Goal: Task Accomplishment & Management: Manage account settings

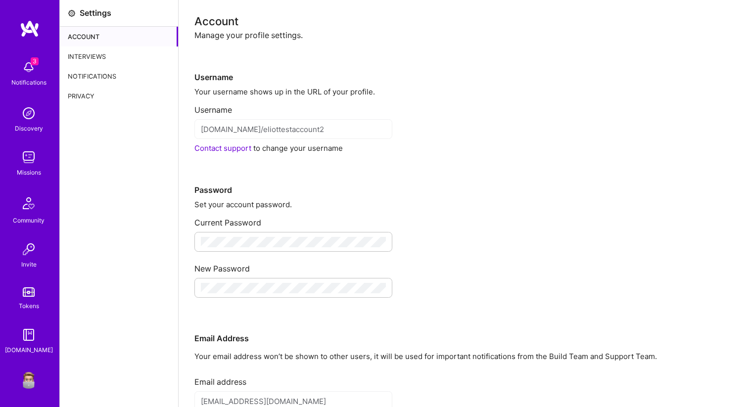
click at [108, 50] on div "Interviews" at bounding box center [119, 57] width 118 height 20
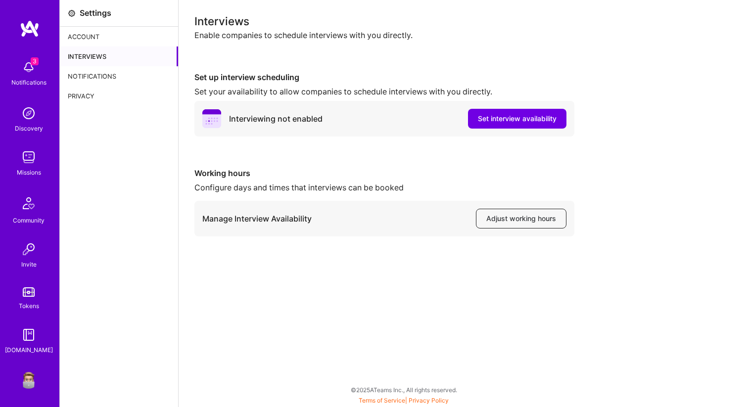
click at [503, 216] on span "Adjust working hours" at bounding box center [522, 219] width 70 height 10
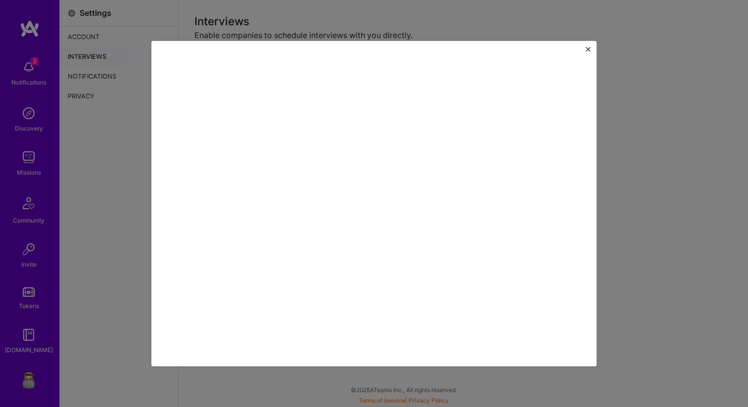
click at [637, 185] on div at bounding box center [374, 203] width 748 height 407
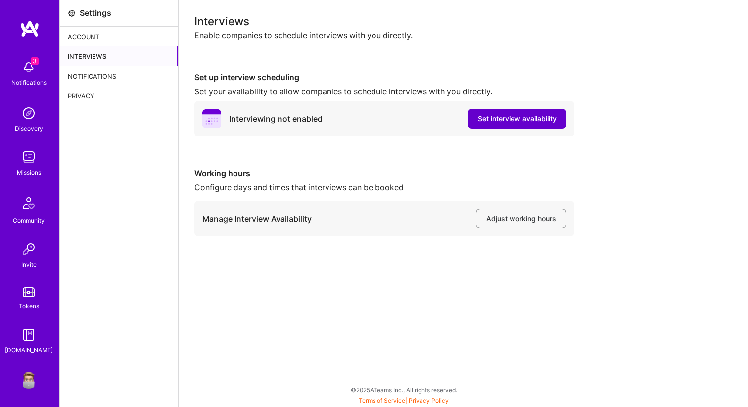
click at [543, 116] on span "Set interview availability" at bounding box center [517, 119] width 79 height 10
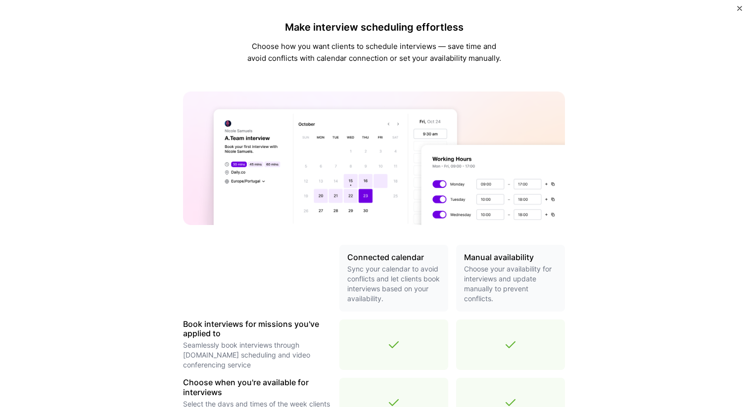
scroll to position [286, 0]
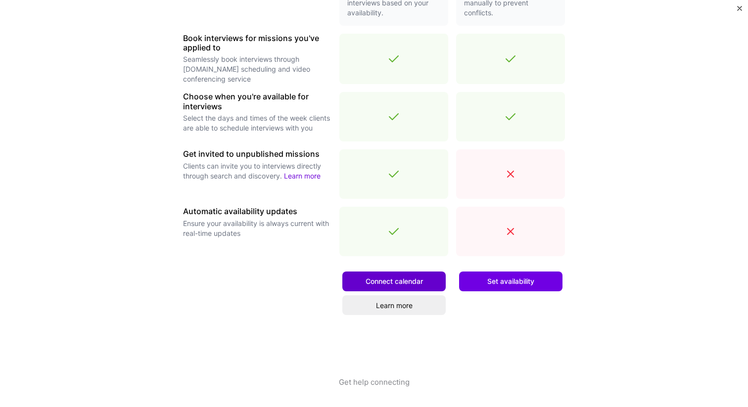
click at [416, 282] on span "Connect calendar" at bounding box center [394, 282] width 57 height 10
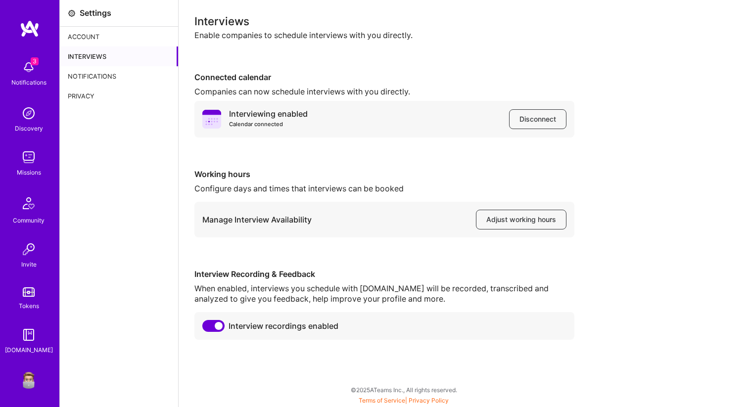
click at [27, 378] on img at bounding box center [29, 379] width 20 height 20
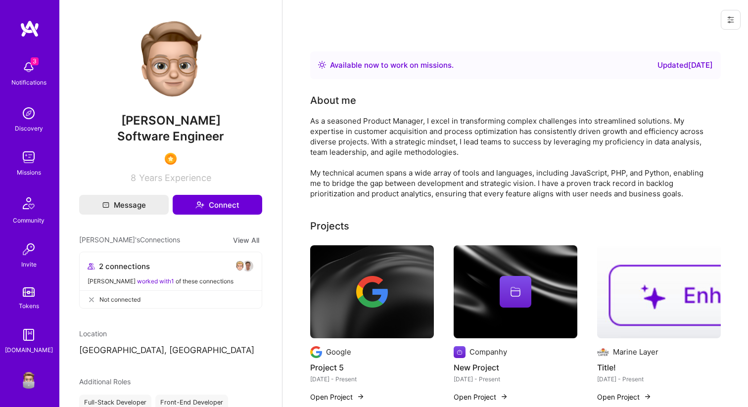
click at [735, 19] on button at bounding box center [731, 20] width 20 height 20
click at [714, 39] on button "Login as Eliot" at bounding box center [688, 42] width 104 height 25
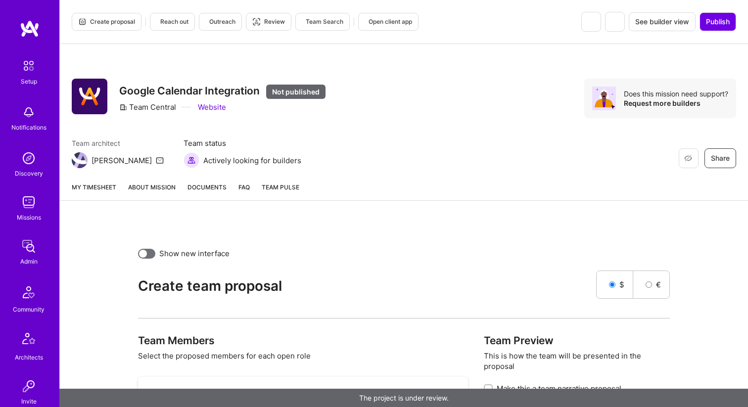
checkbox input "false"
